Goal: Information Seeking & Learning: Learn about a topic

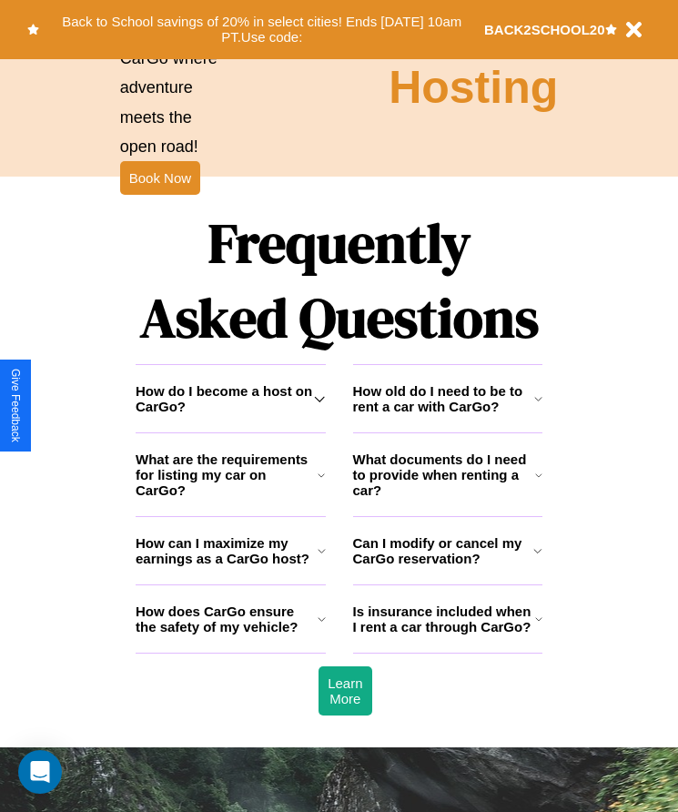
scroll to position [2374, 0]
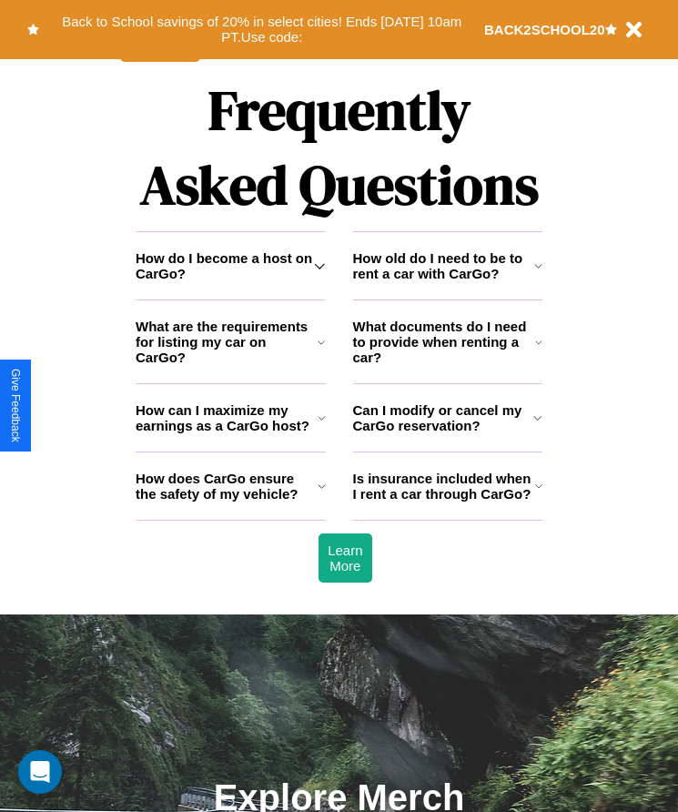
click at [447, 365] on h3 "What documents do I need to provide when renting a car?" at bounding box center [444, 342] width 183 height 46
click at [447, 433] on h3 "Can I modify or cancel my CarGo reservation?" at bounding box center [443, 417] width 181 height 31
click at [321, 493] on icon at bounding box center [322, 486] width 8 height 15
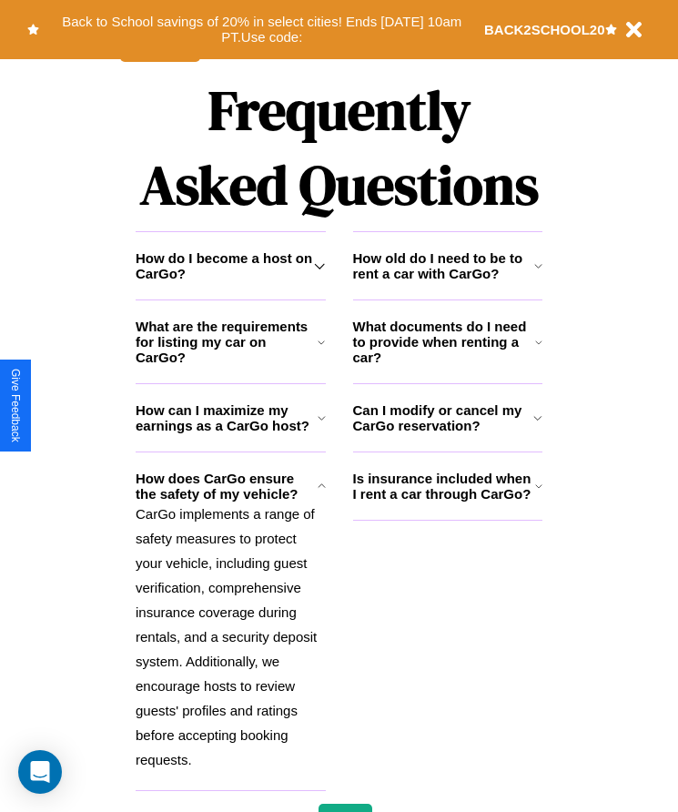
click at [447, 502] on h3 "Is insurance included when I rent a car through CarGo?" at bounding box center [444, 486] width 182 height 31
click at [320, 273] on icon at bounding box center [319, 266] width 11 height 15
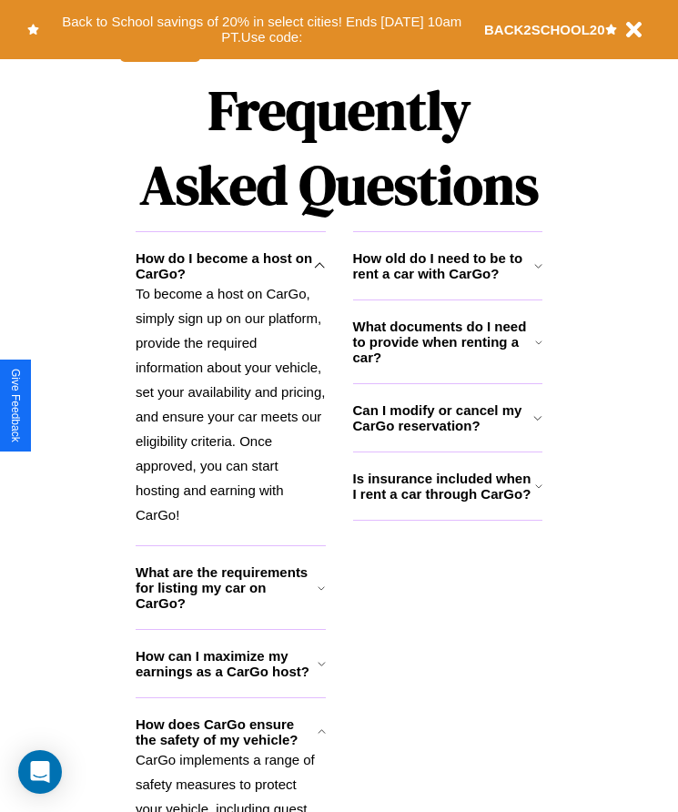
click at [447, 281] on h3 "How old do I need to be to rent a car with CarGo?" at bounding box center [443, 265] width 181 height 31
